Goal: Task Accomplishment & Management: Use online tool/utility

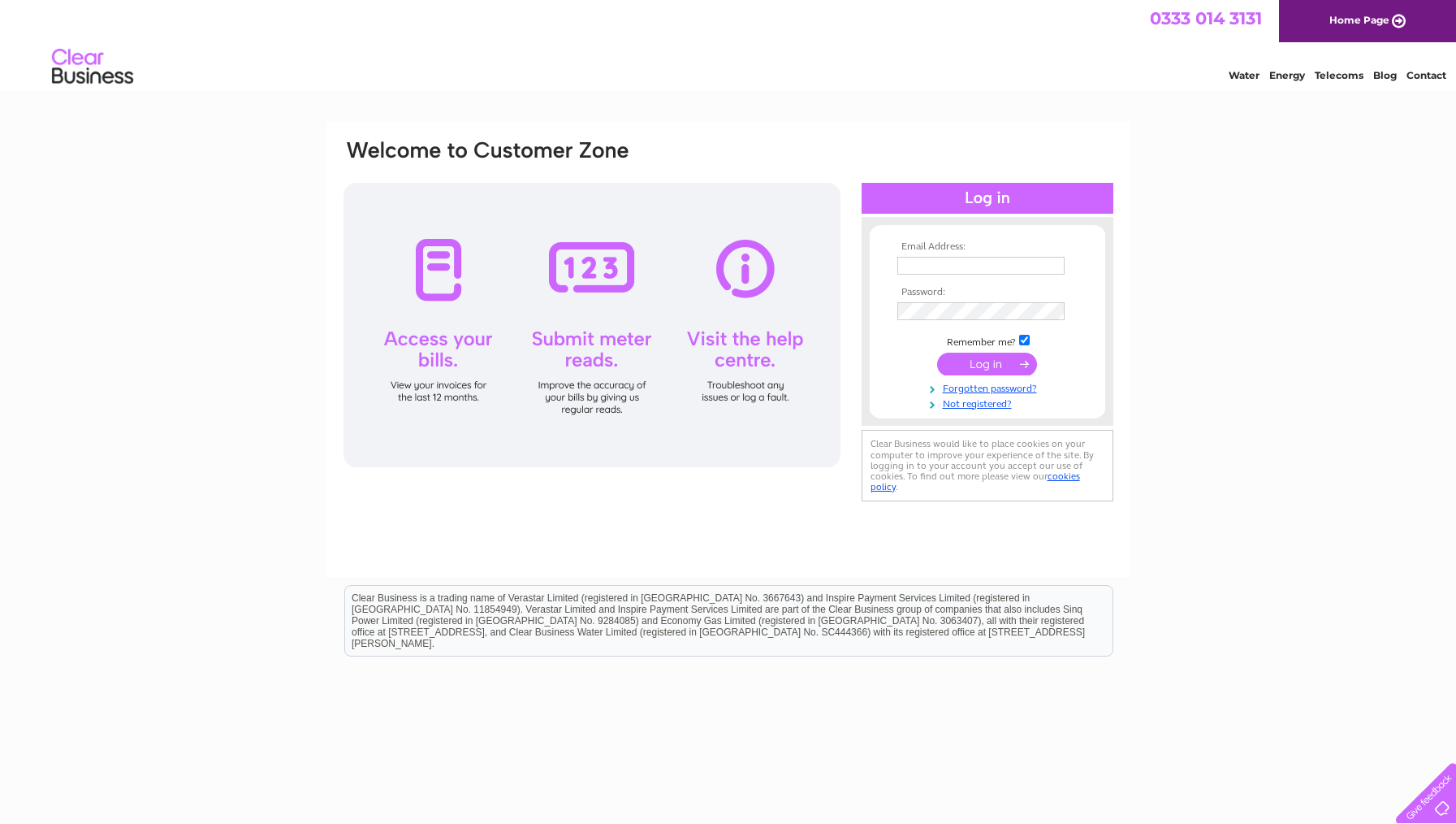
type input "info@pinkertonscatering.co.uk"
click at [992, 364] on input "submit" at bounding box center [987, 364] width 100 height 23
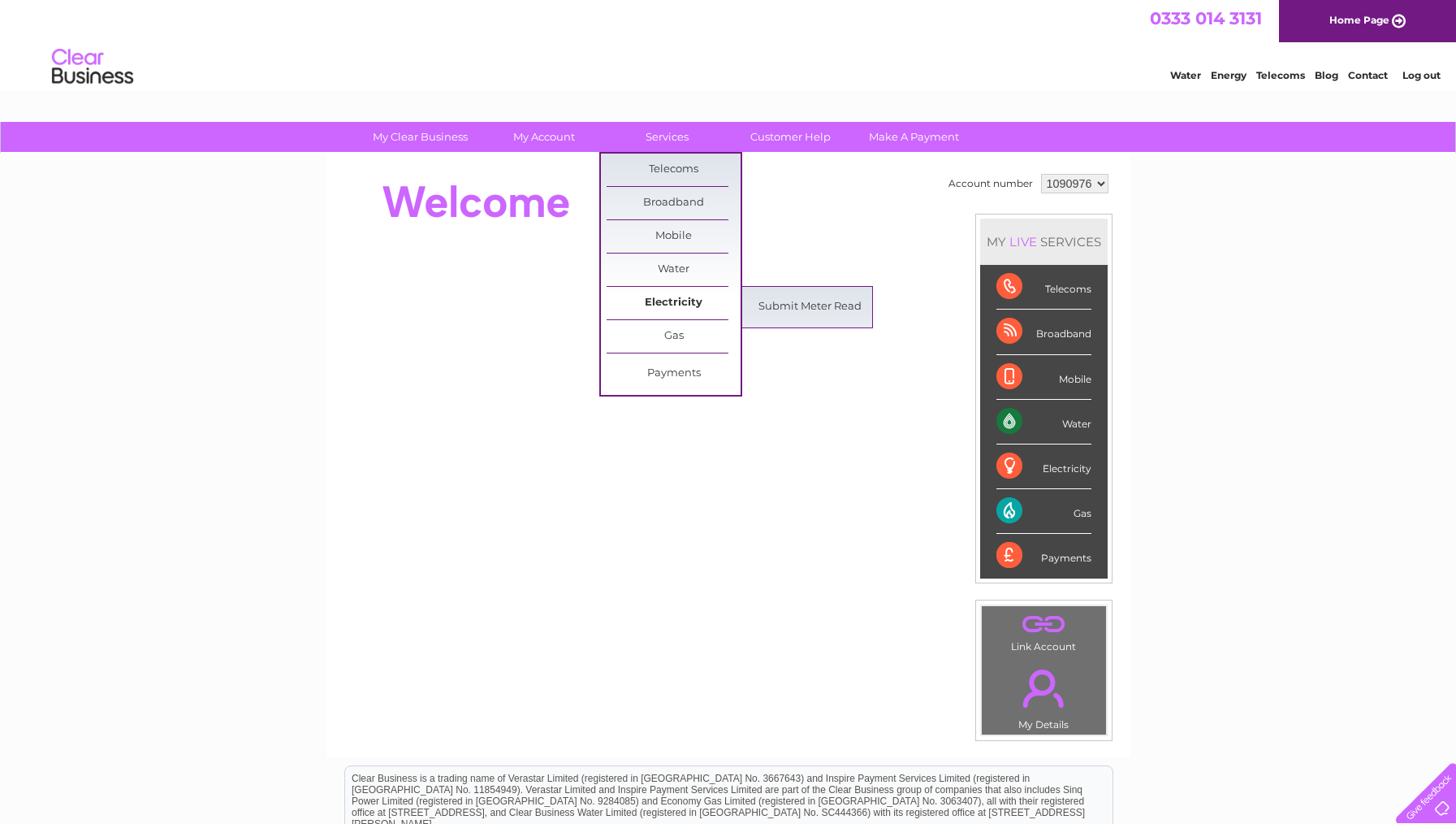
scroll to position [1, 0]
click at [818, 305] on link "Submit Meter Read" at bounding box center [810, 306] width 134 height 32
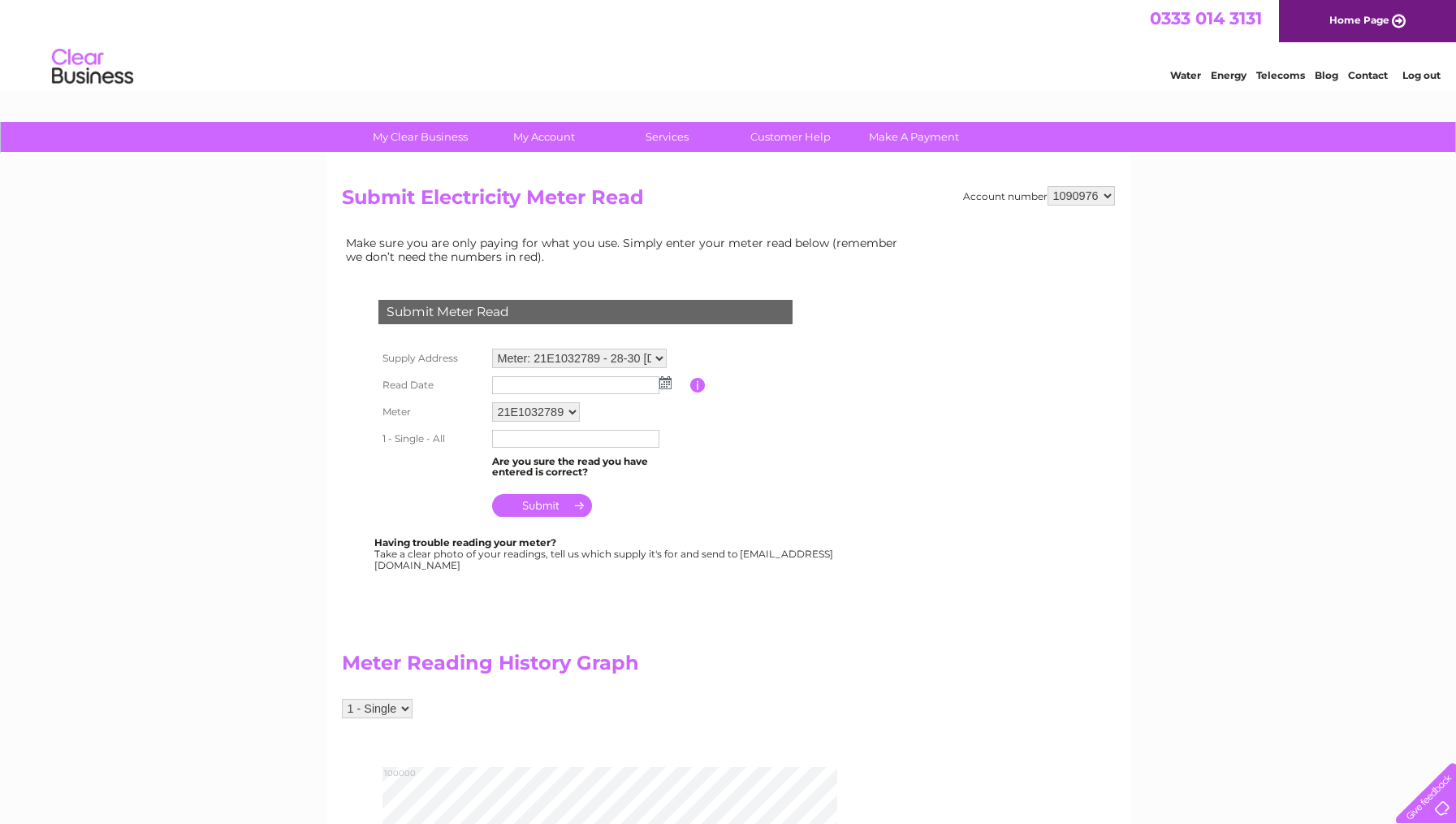
click at [540, 387] on input "text" at bounding box center [576, 385] width 167 height 18
click at [664, 386] on img at bounding box center [665, 382] width 12 height 13
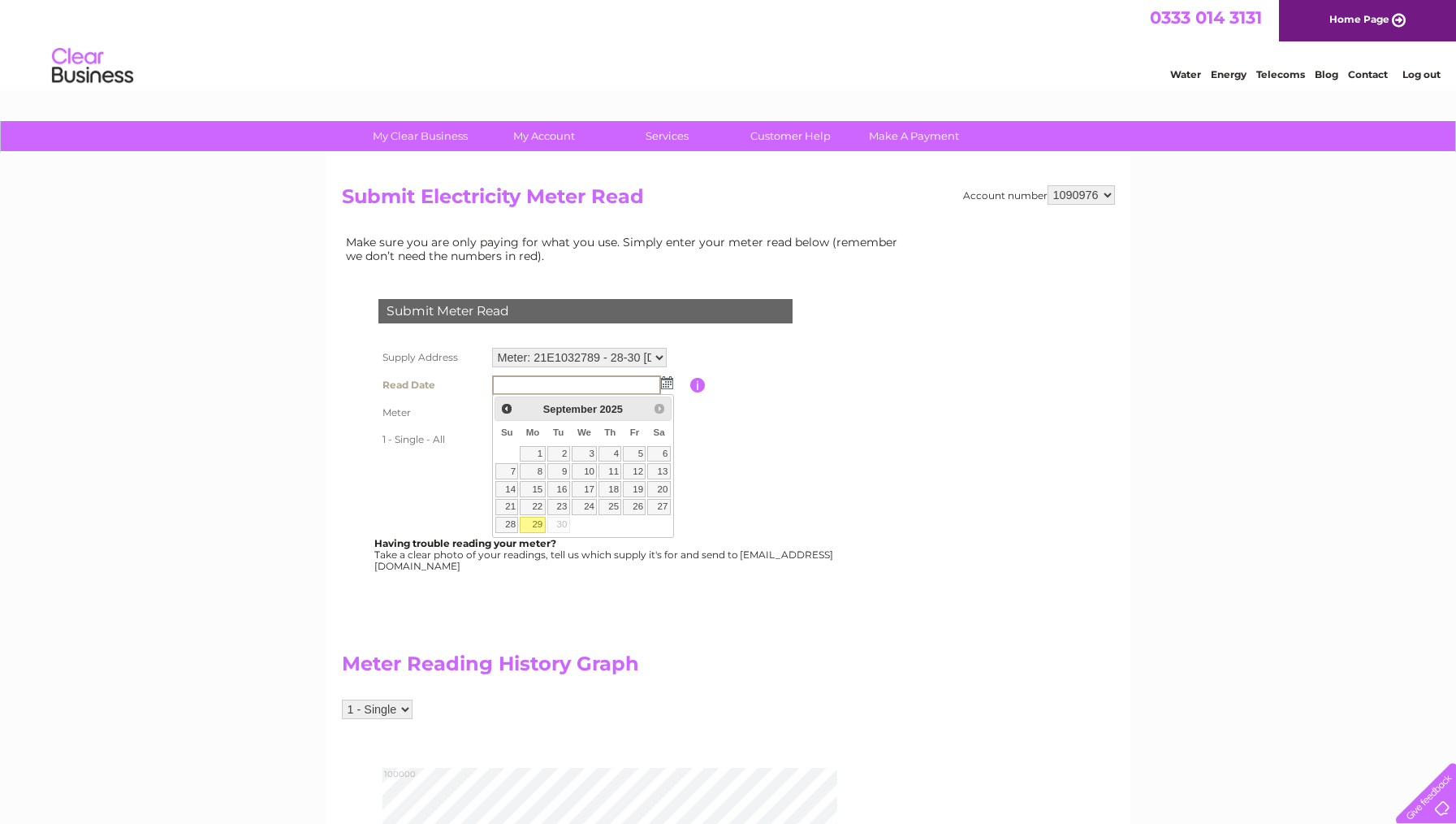
click at [543, 533] on td "29" at bounding box center [533, 524] width 27 height 18
type input "[DATE]"
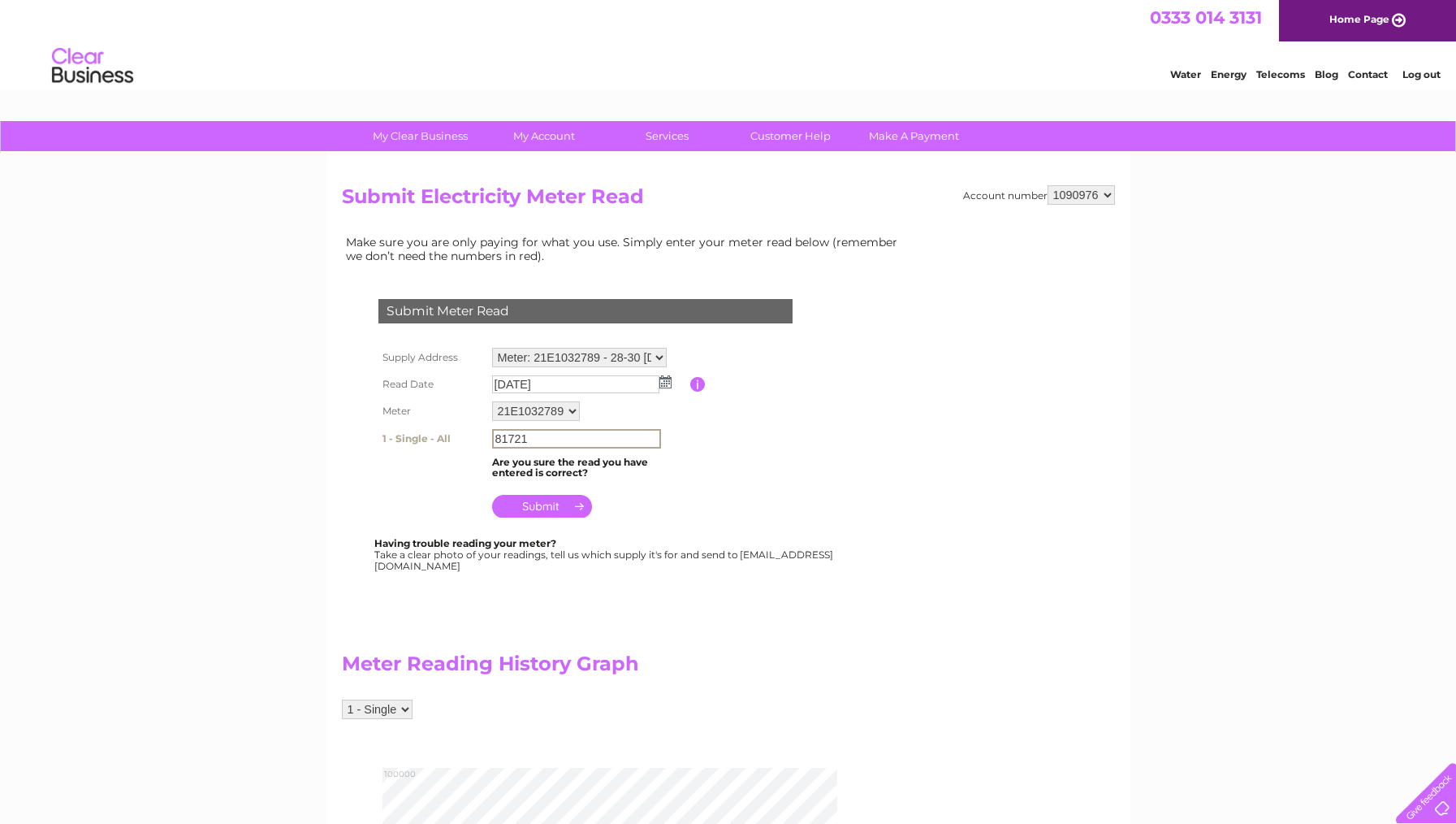
type input "81721"
click at [536, 505] on input "submit" at bounding box center [542, 504] width 100 height 23
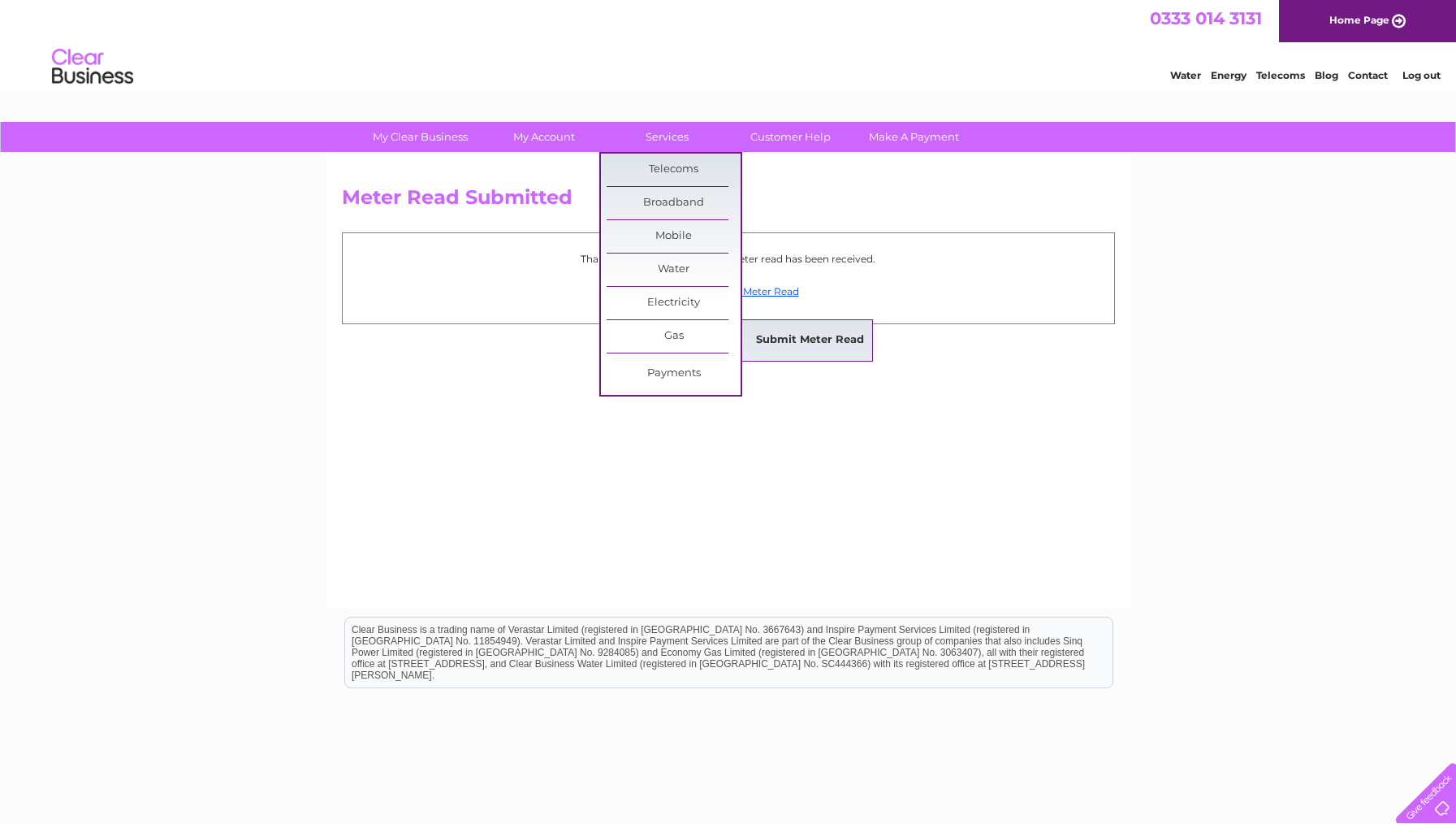
click at [776, 344] on link "Submit Meter Read" at bounding box center [810, 340] width 134 height 32
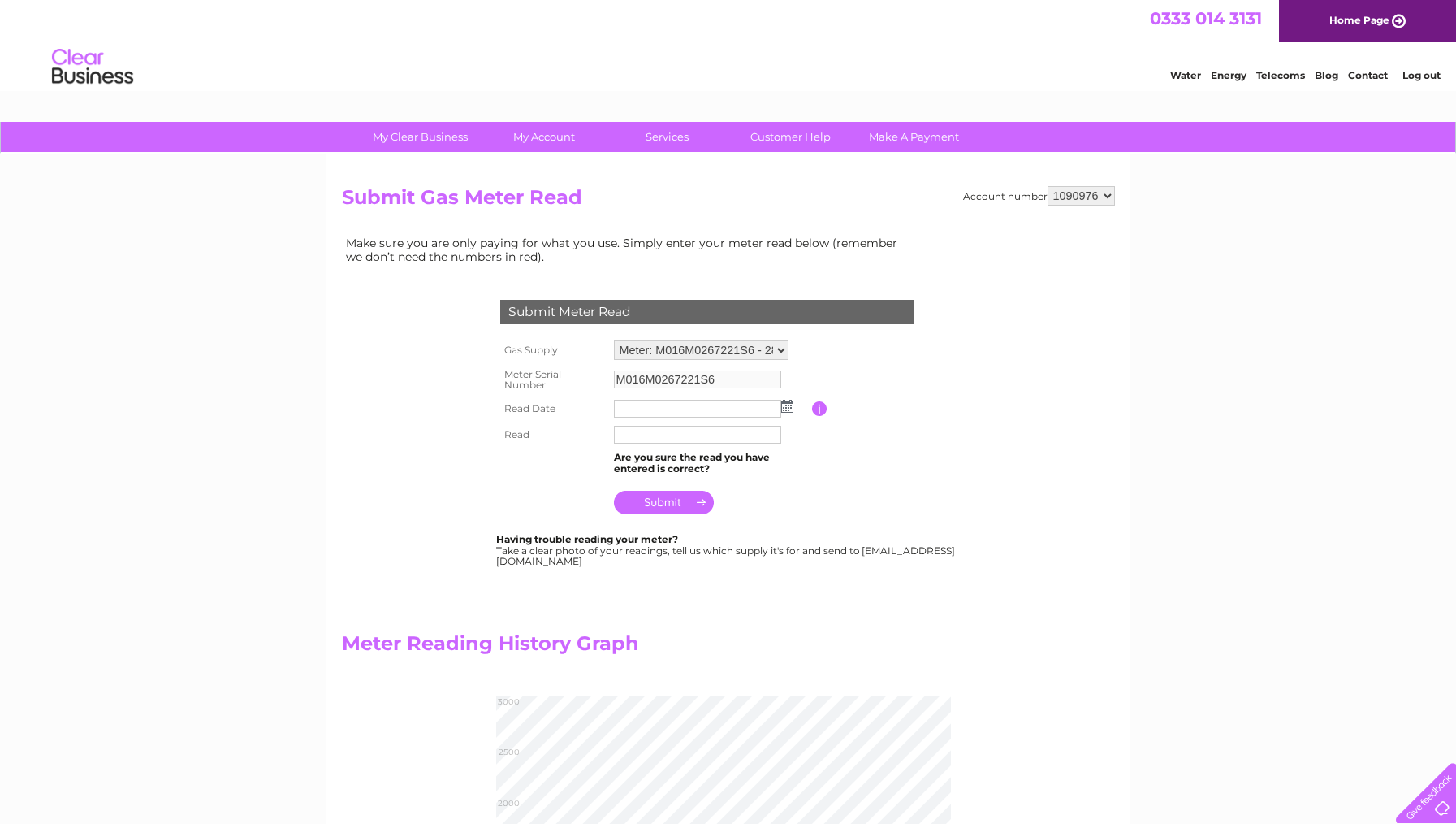
click at [790, 407] on img at bounding box center [787, 407] width 12 height 13
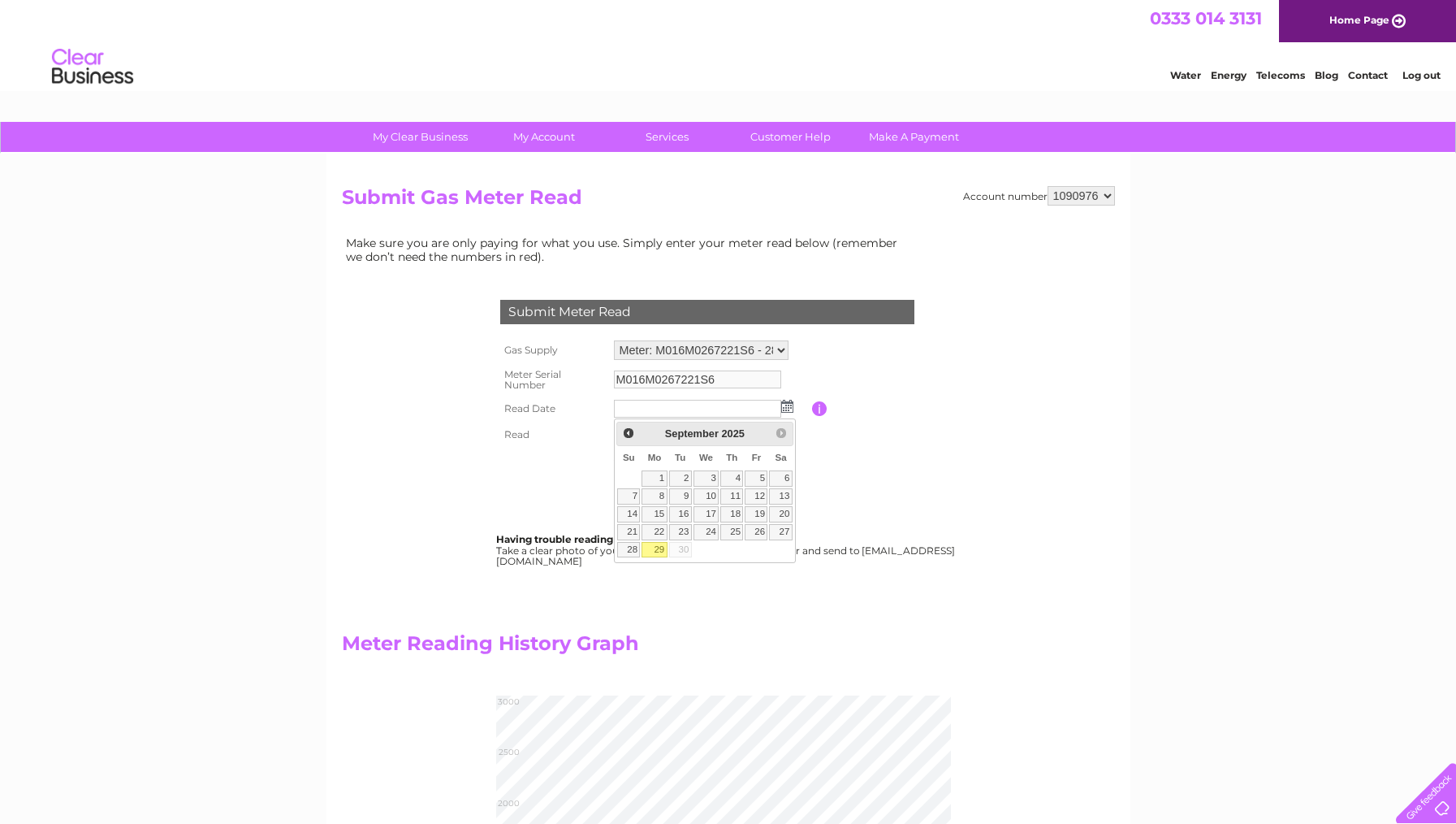
click at [661, 553] on link "29" at bounding box center [654, 549] width 25 height 16
type input "[DATE]"
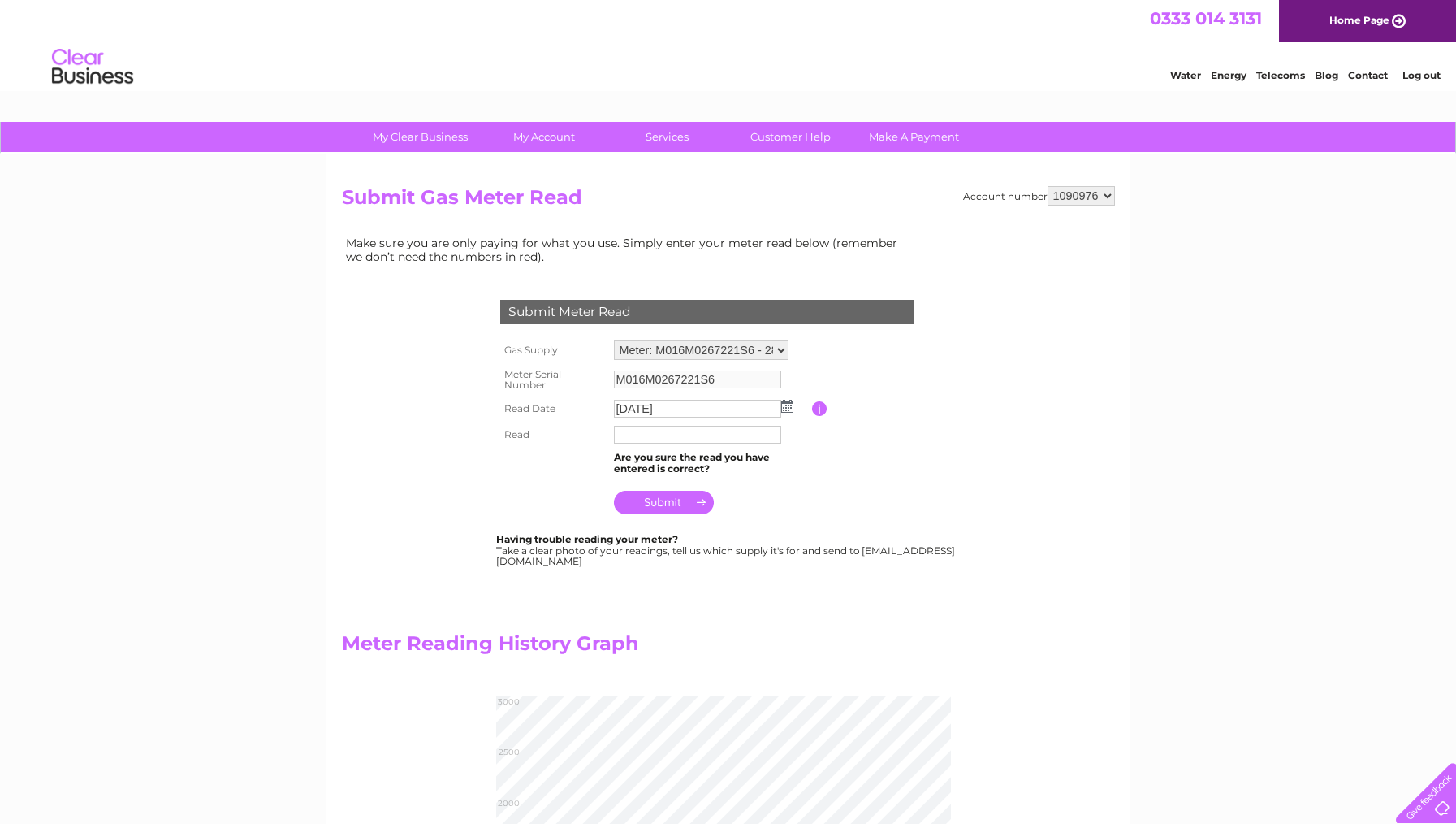
click at [641, 434] on input "text" at bounding box center [697, 434] width 167 height 18
type input "2859"
click at [707, 619] on div "Make sure you are only paying for what you use. Simply enter your meter read be…" at bounding box center [625, 639] width 568 height 814
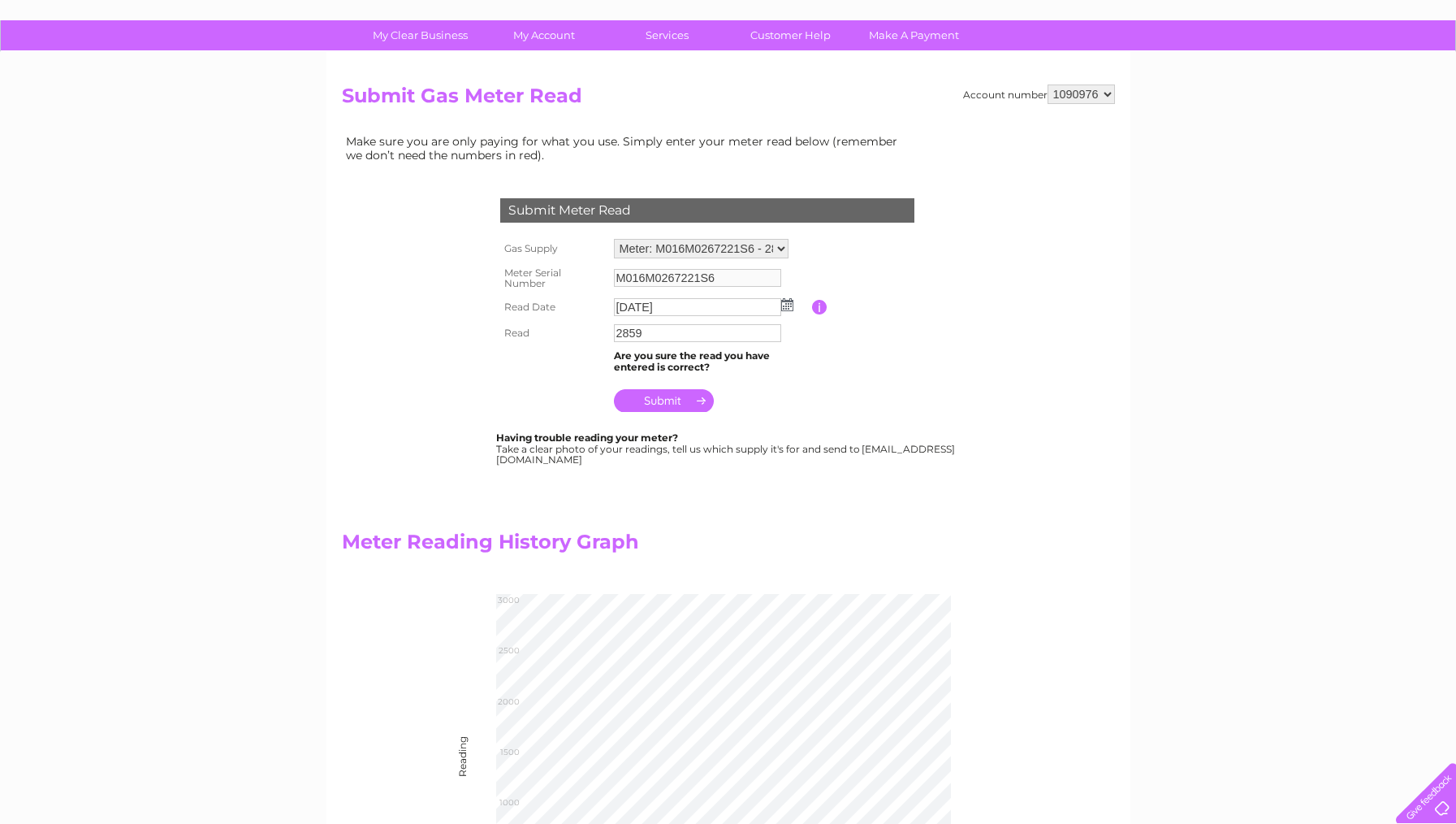
scroll to position [103, 0]
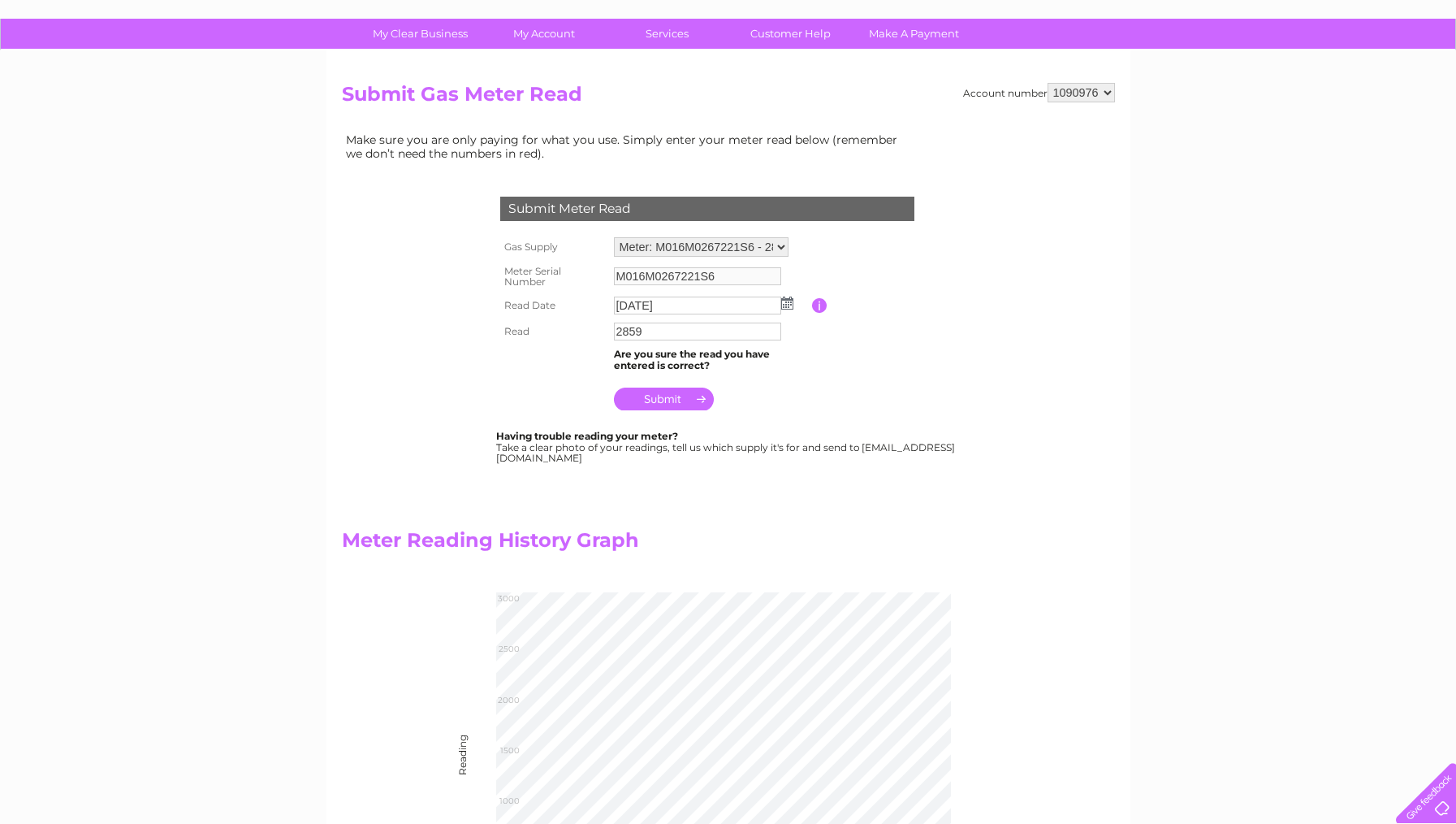
click at [666, 396] on input "submit" at bounding box center [664, 399] width 100 height 23
